Goal: Information Seeking & Learning: Learn about a topic

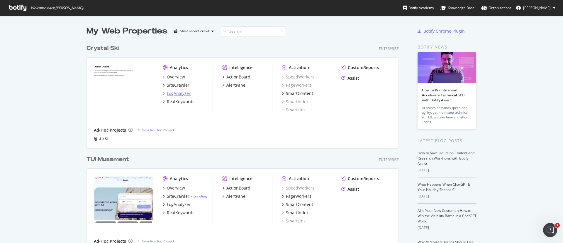
click at [178, 93] on div "LogAnalyzer" at bounding box center [179, 93] width 24 height 6
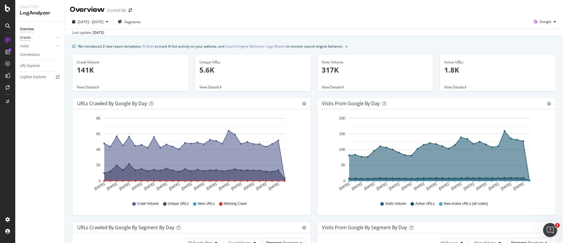
click at [28, 40] on div "Crawls" at bounding box center [25, 38] width 11 height 6
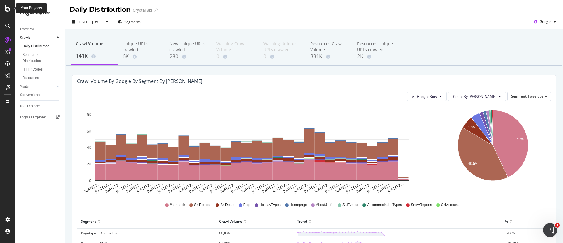
click at [15, 3] on div at bounding box center [7, 121] width 15 height 243
click at [11, 4] on div at bounding box center [7, 121] width 15 height 243
click at [6, 5] on icon at bounding box center [7, 8] width 5 height 7
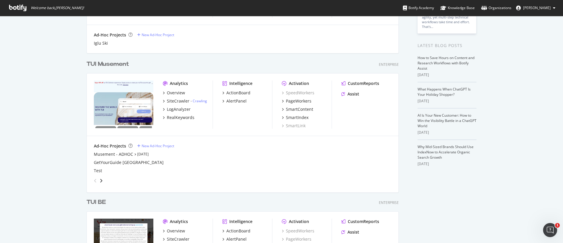
scroll to position [7, 0]
